Goal: Transaction & Acquisition: Download file/media

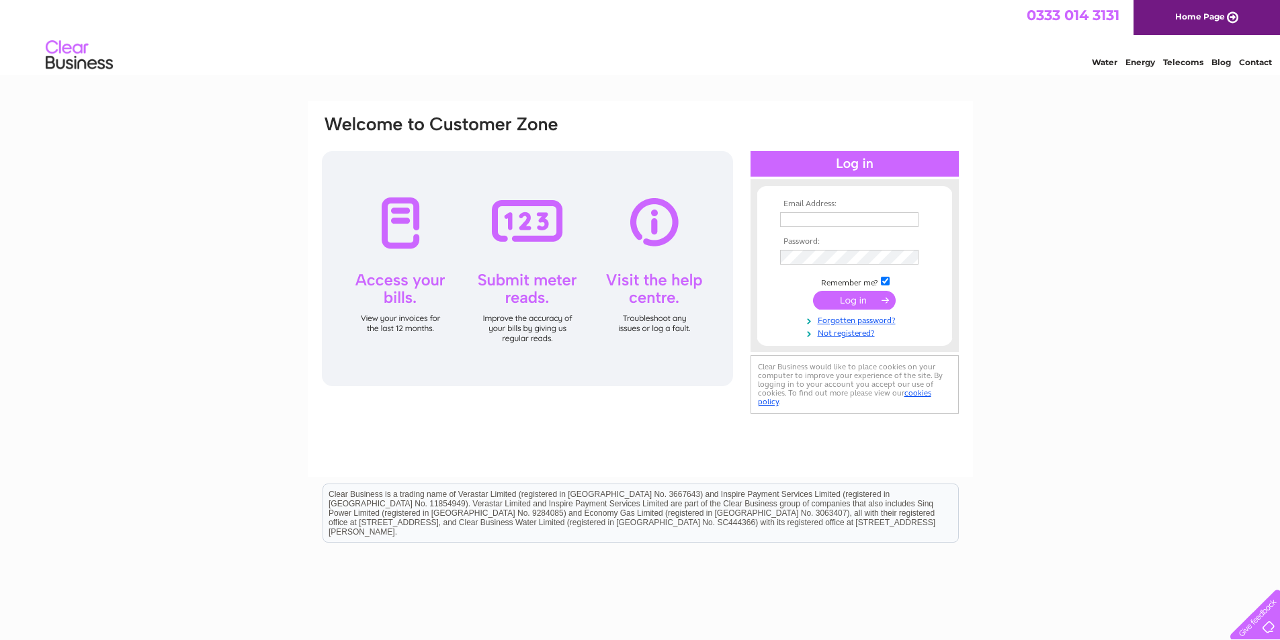
drag, startPoint x: 0, startPoint y: 0, endPoint x: 841, endPoint y: 214, distance: 868.1
click at [843, 214] on input "text" at bounding box center [849, 219] width 138 height 15
type input "[EMAIL_ADDRESS][DOMAIN_NAME]"
click at [853, 302] on input "submit" at bounding box center [854, 301] width 83 height 19
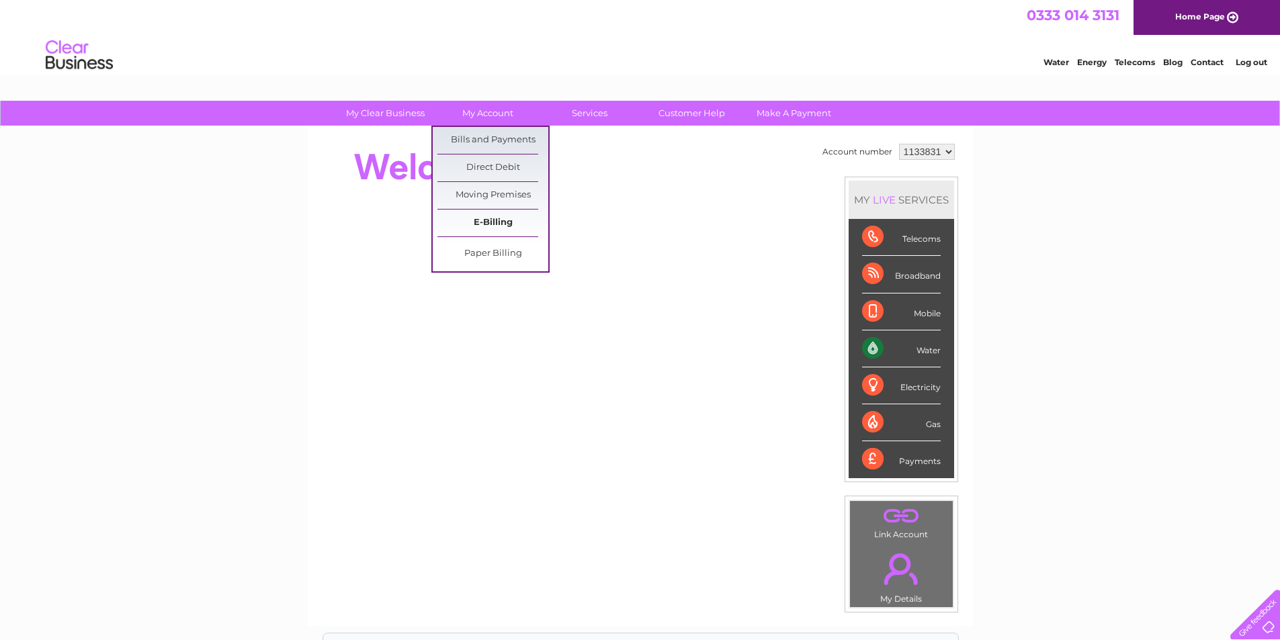
click at [496, 222] on link "E-Billing" at bounding box center [492, 223] width 111 height 27
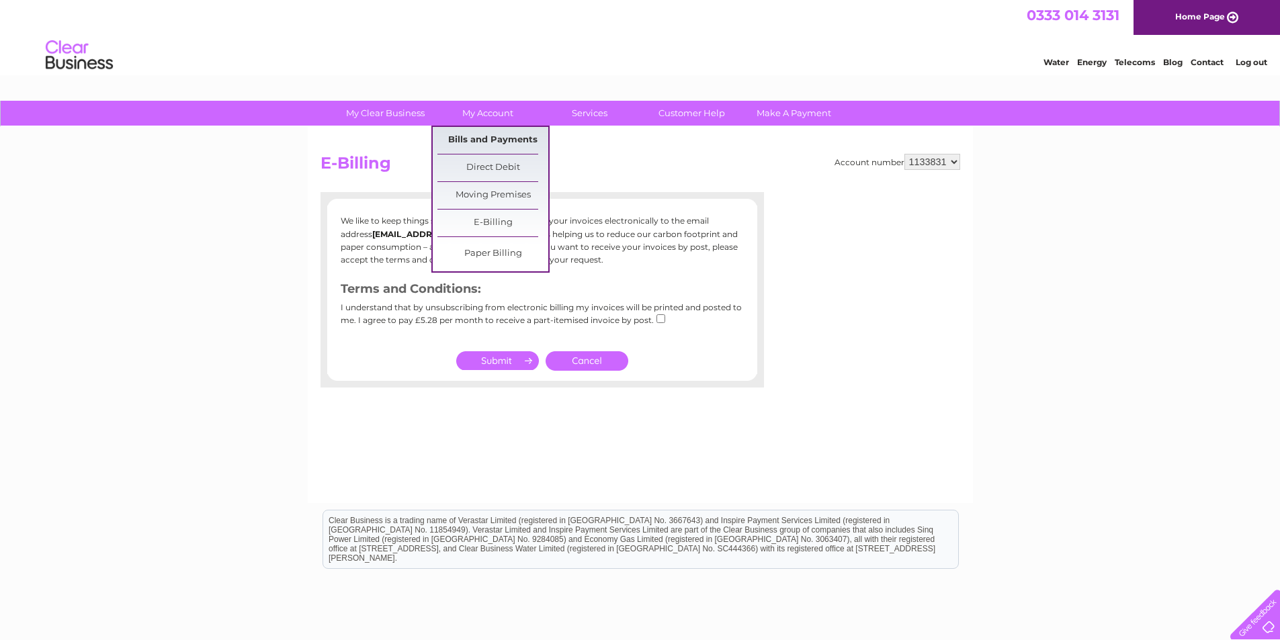
click at [477, 138] on link "Bills and Payments" at bounding box center [492, 140] width 111 height 27
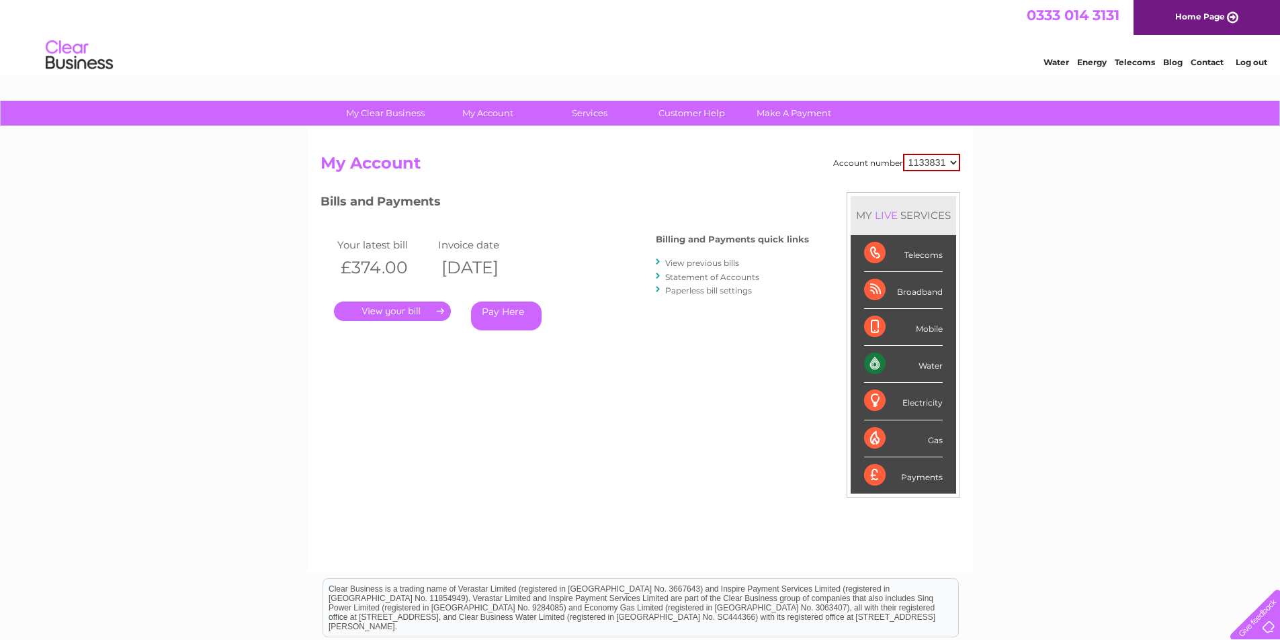
click at [405, 310] on link "." at bounding box center [392, 311] width 117 height 19
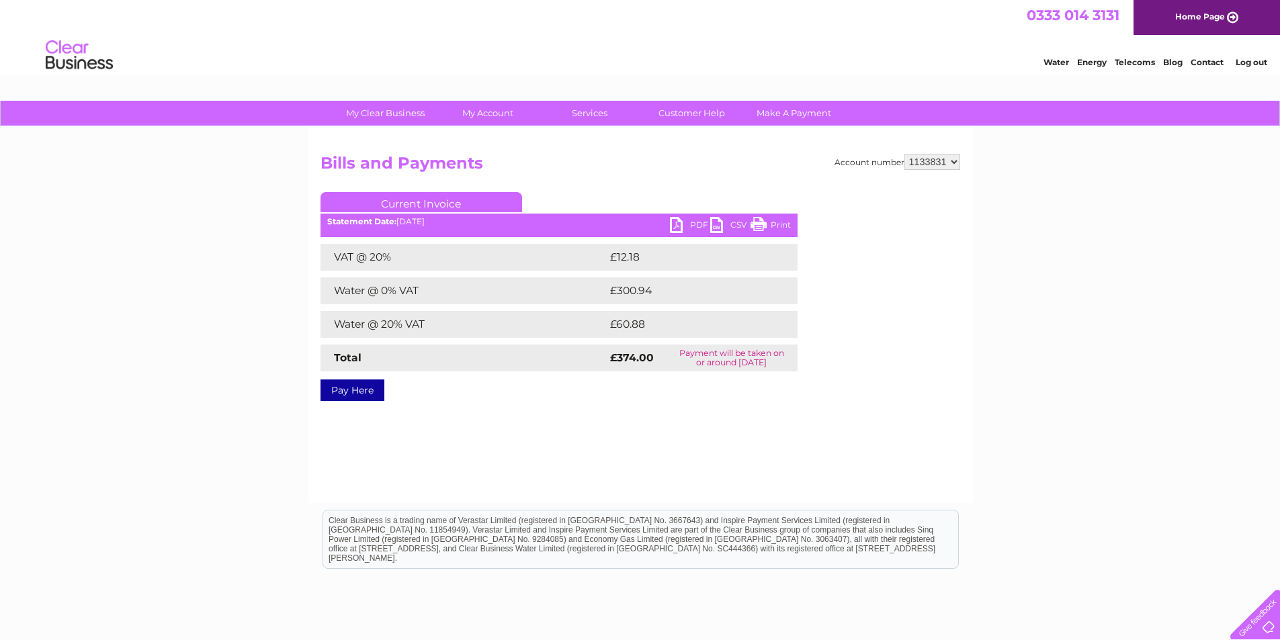
click at [689, 228] on link "PDF" at bounding box center [690, 226] width 40 height 19
click at [1250, 60] on link "Log out" at bounding box center [1252, 62] width 32 height 10
